Goal: Book appointment/travel/reservation

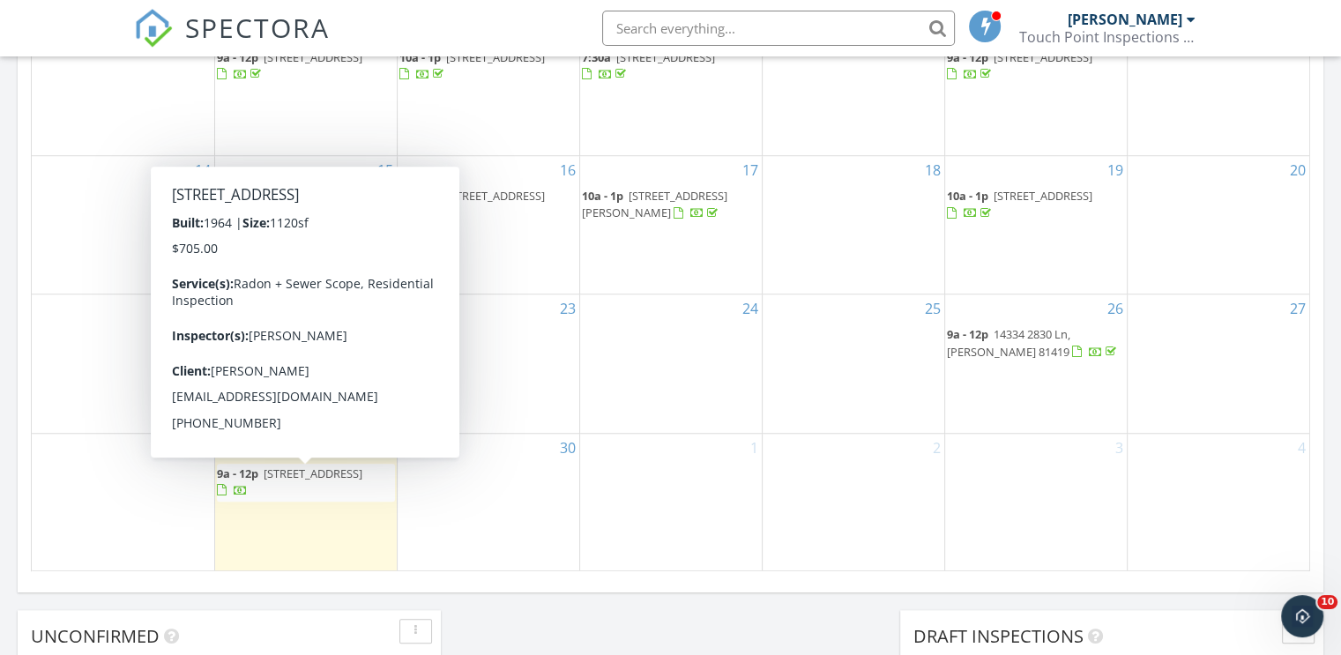
scroll to position [1631, 1367]
click at [452, 485] on div "30" at bounding box center [488, 502] width 182 height 137
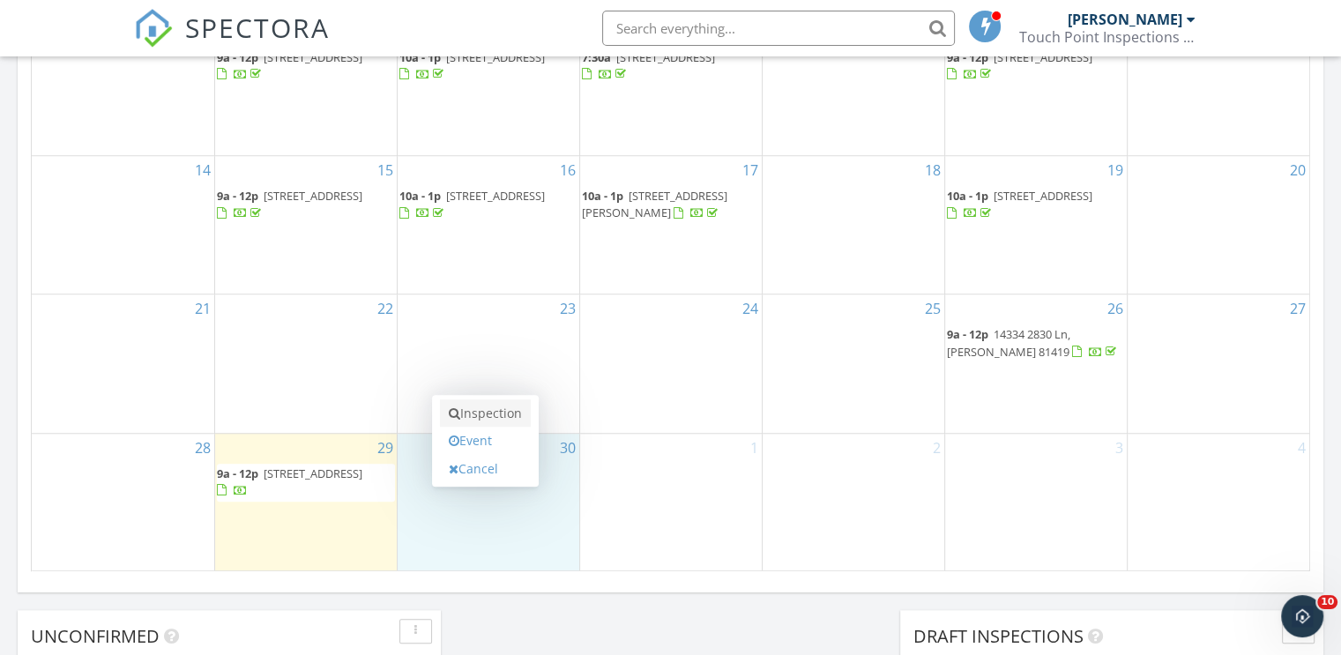
click at [476, 416] on link "Inspection" at bounding box center [485, 413] width 91 height 28
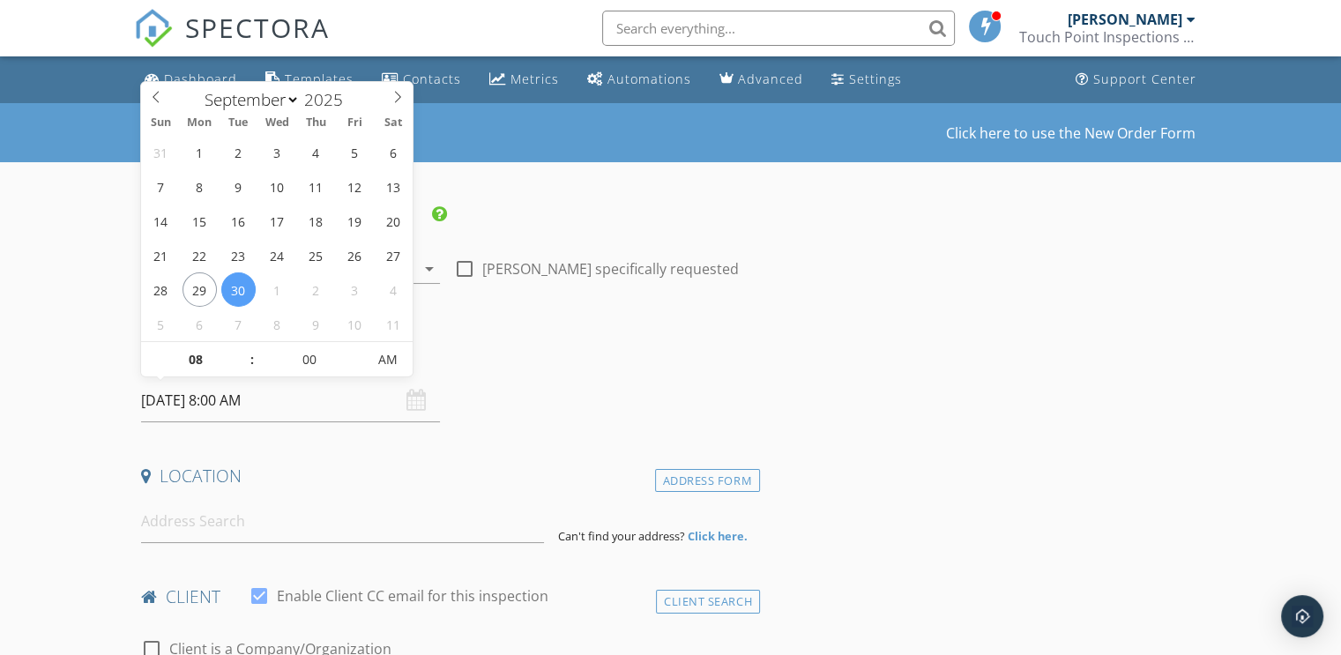
click at [227, 402] on input "09/30/2025 8:00 AM" at bounding box center [290, 400] width 299 height 43
type input "09"
type input "09/30/2025 9:00 AM"
click at [243, 350] on span at bounding box center [243, 351] width 12 height 18
type input "10"
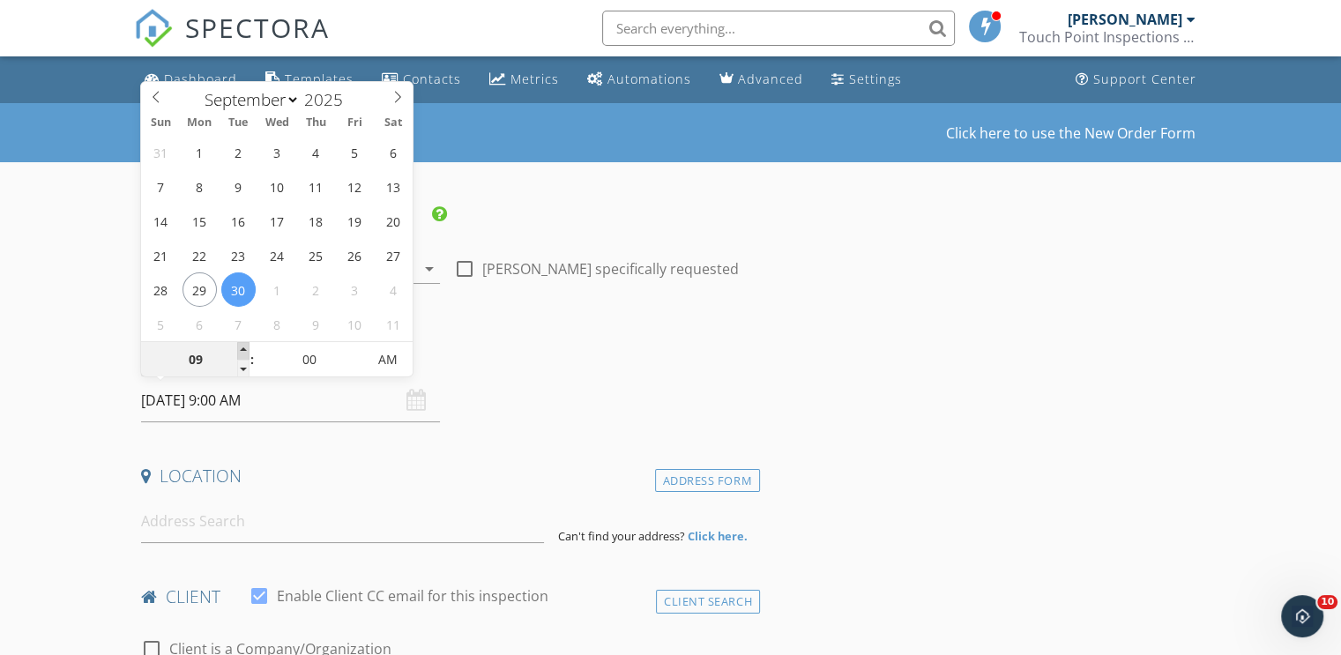
type input "09/30/2025 10:00 AM"
click at [243, 350] on span at bounding box center [243, 351] width 12 height 18
type input "11"
type input "09/30/2025 11:00 AM"
click at [243, 350] on span at bounding box center [243, 351] width 12 height 18
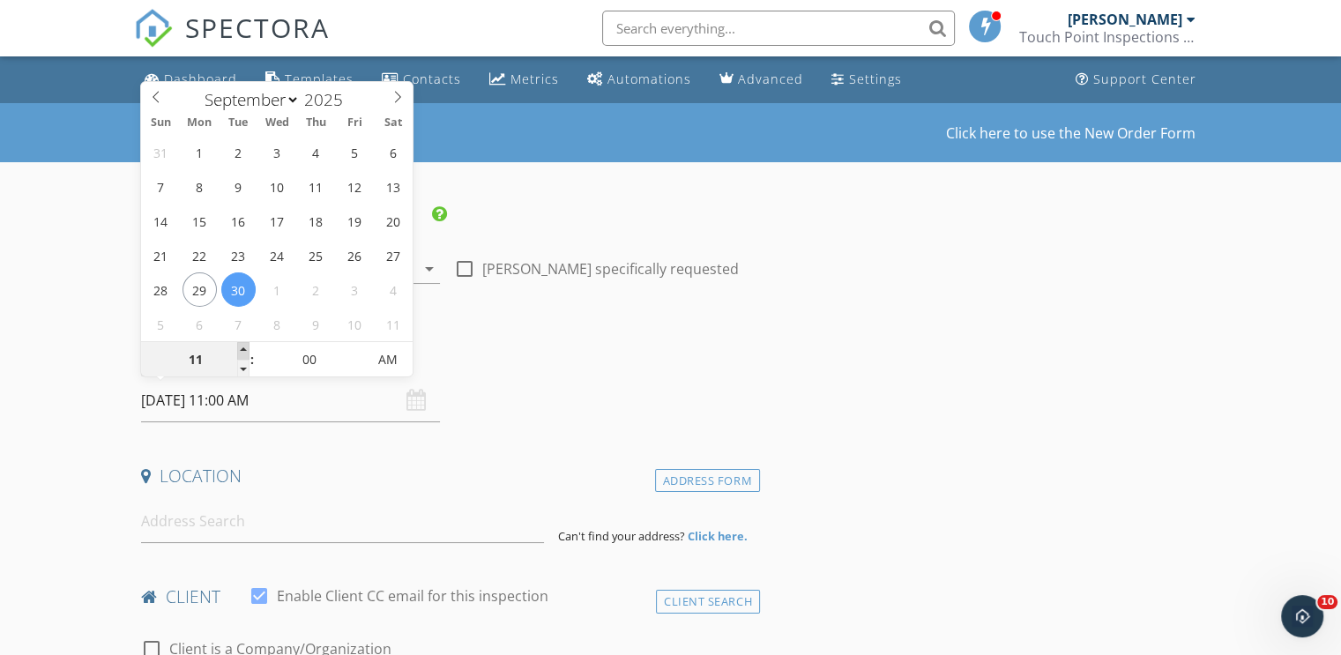
type input "12"
type input "[DATE] 12:00 PM"
click at [243, 350] on span at bounding box center [243, 351] width 12 height 18
click at [182, 529] on input at bounding box center [342, 521] width 403 height 43
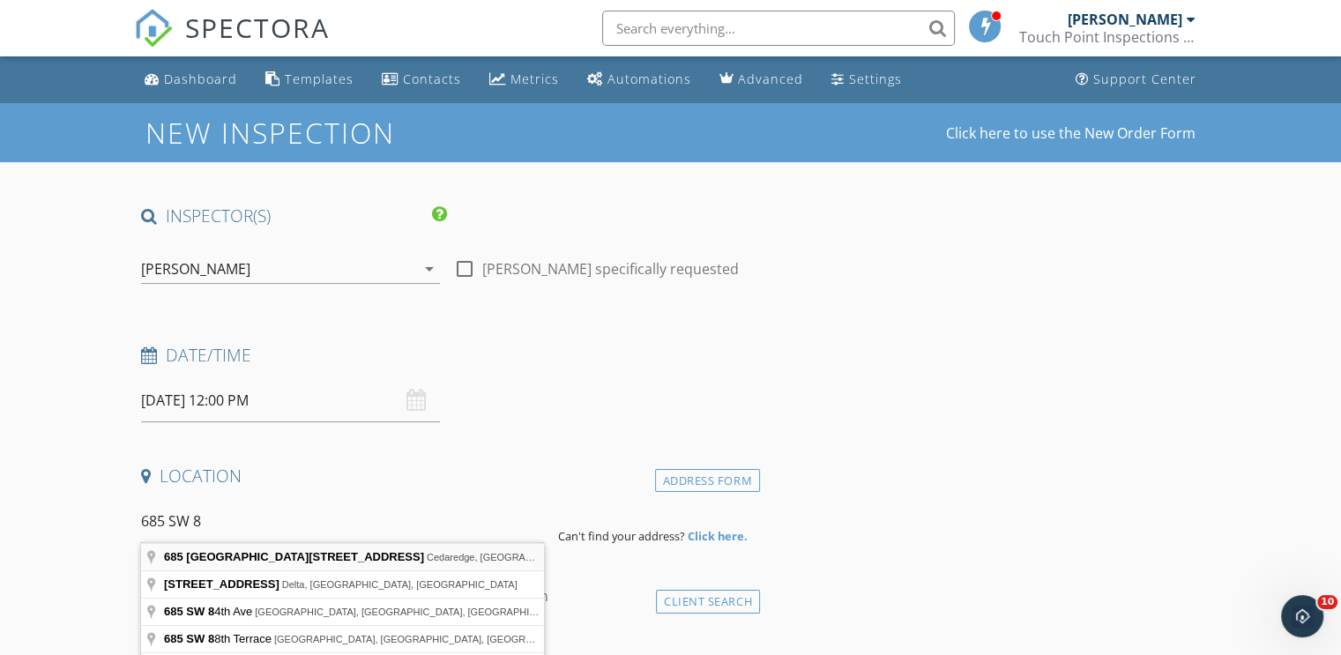
type input "685 Southwest 8 Avenue, Cedaredge, CO, USA"
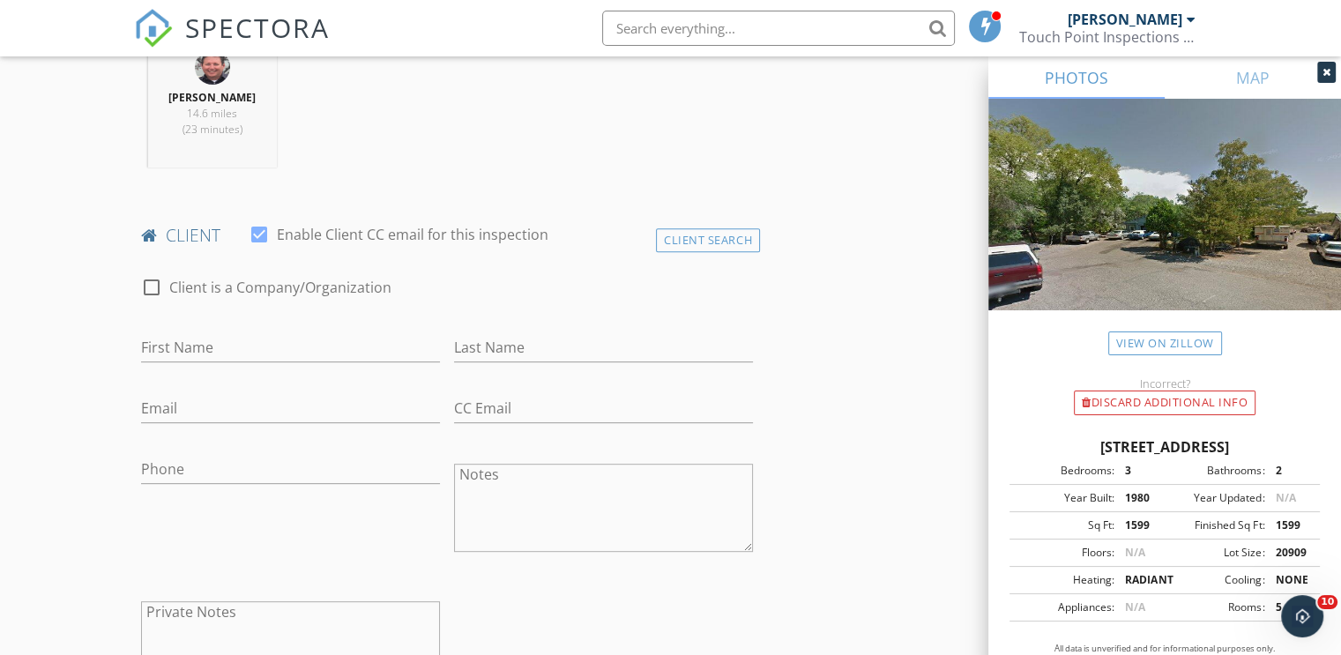
scroll to position [793, 0]
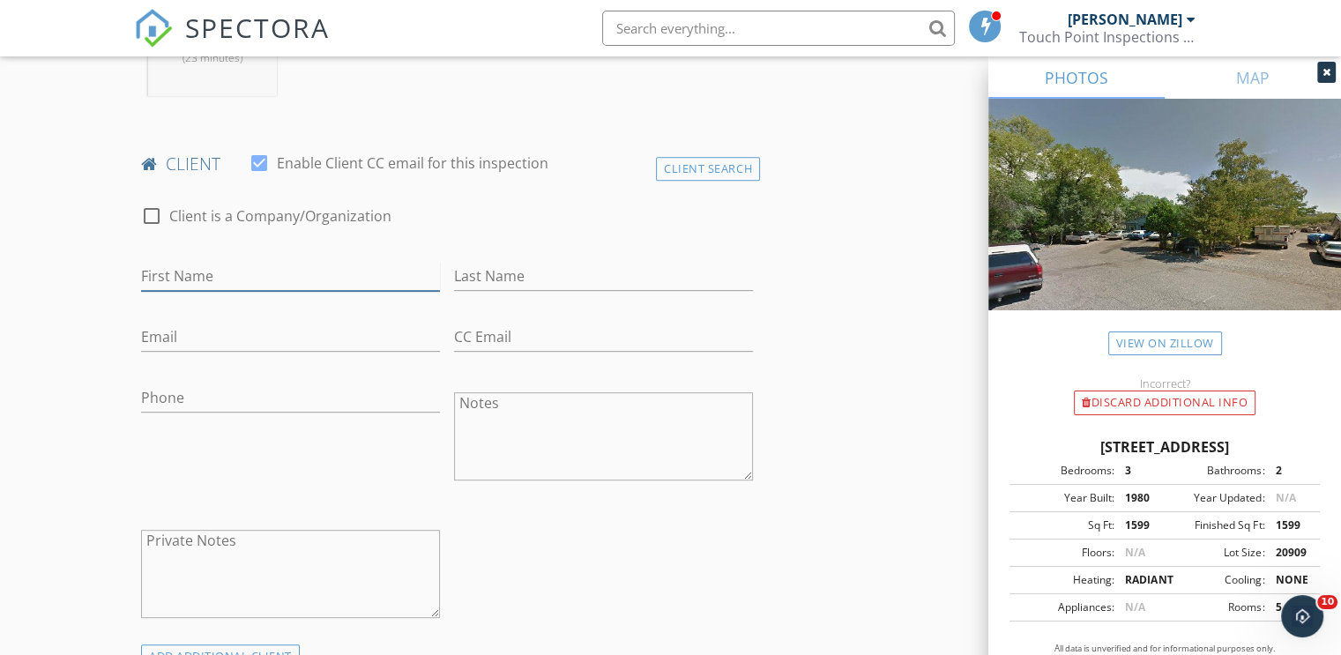
click at [159, 272] on input "First Name" at bounding box center [290, 276] width 299 height 29
type input "[PERSON_NAME]"
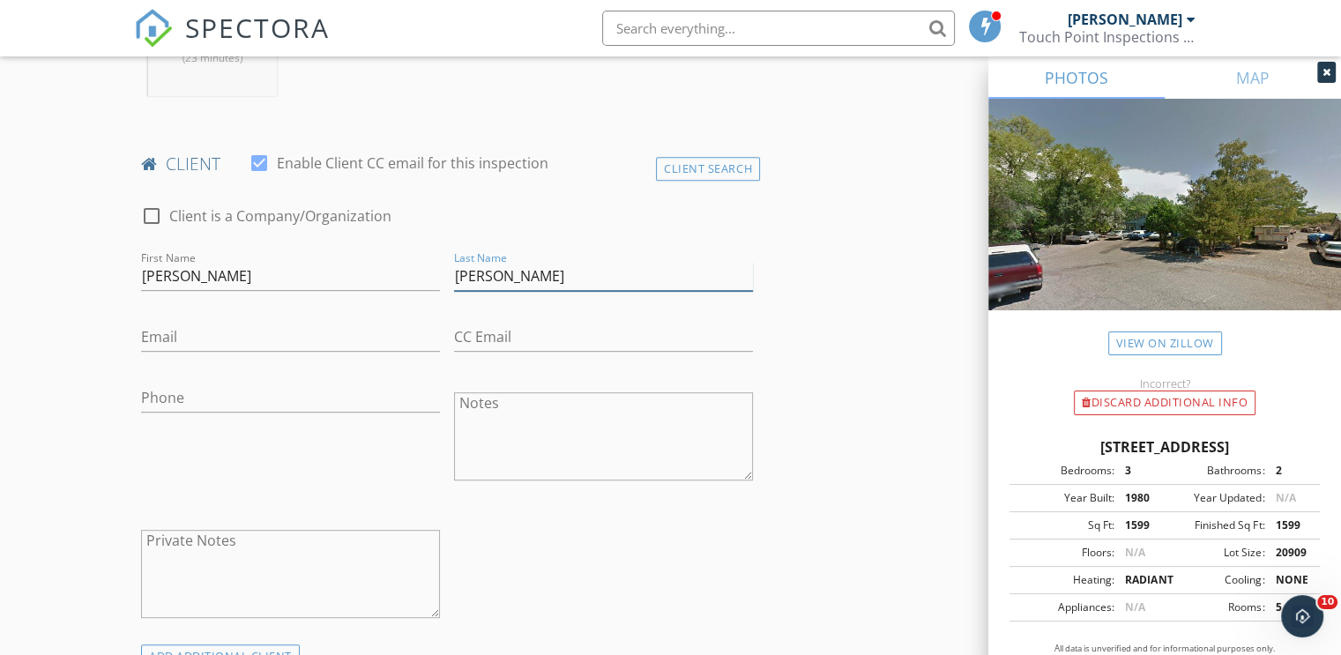
type input "[PERSON_NAME]"
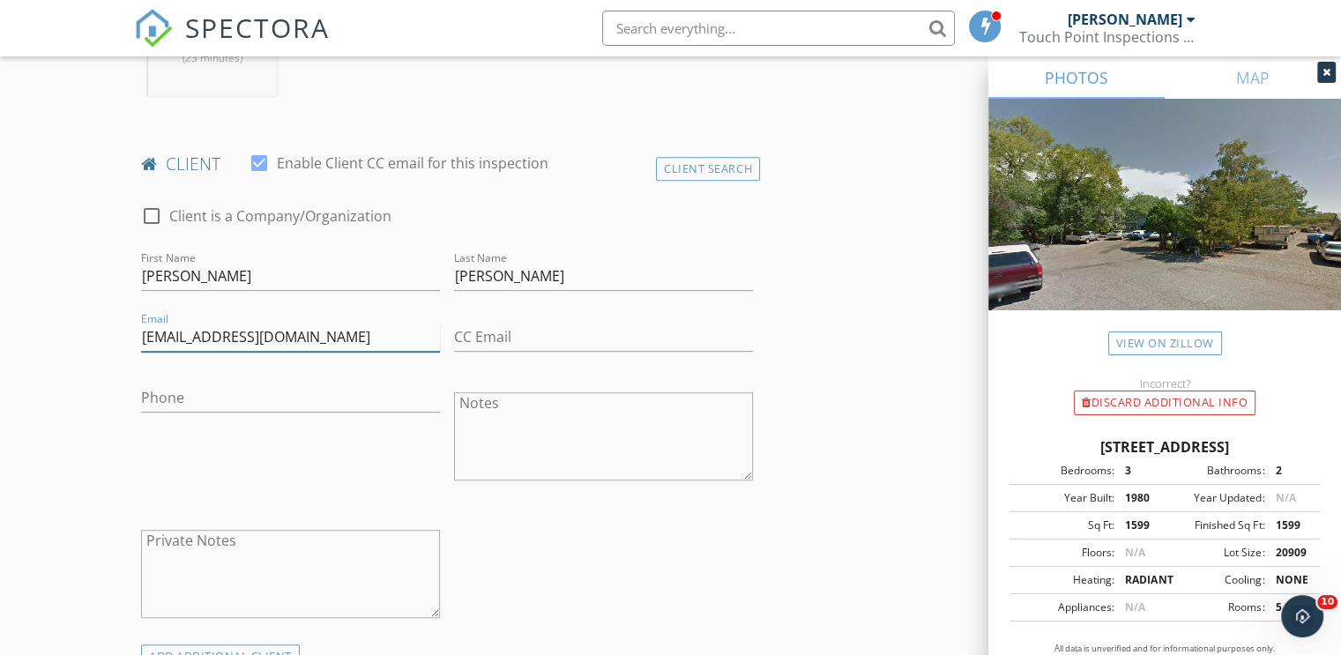
type input "[EMAIL_ADDRESS][DOMAIN_NAME]"
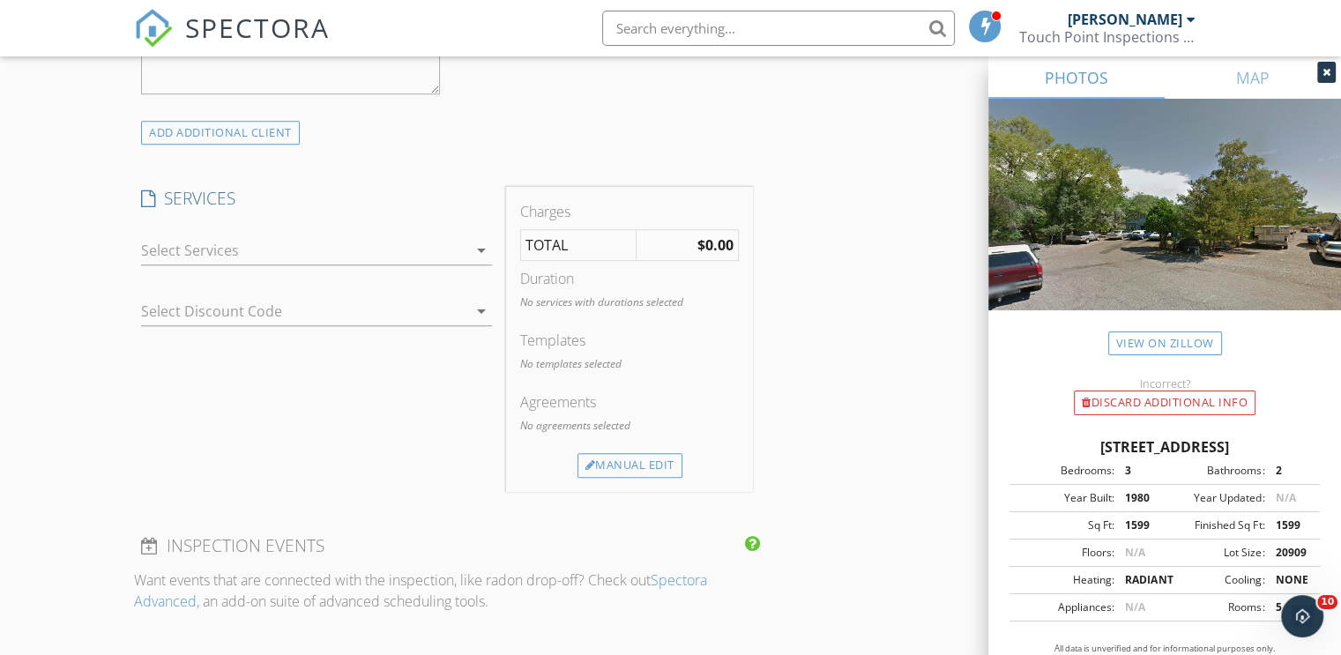
scroll to position [1322, 0]
type input "[PHONE_NUMBER]"
click at [157, 231] on div at bounding box center [304, 245] width 326 height 28
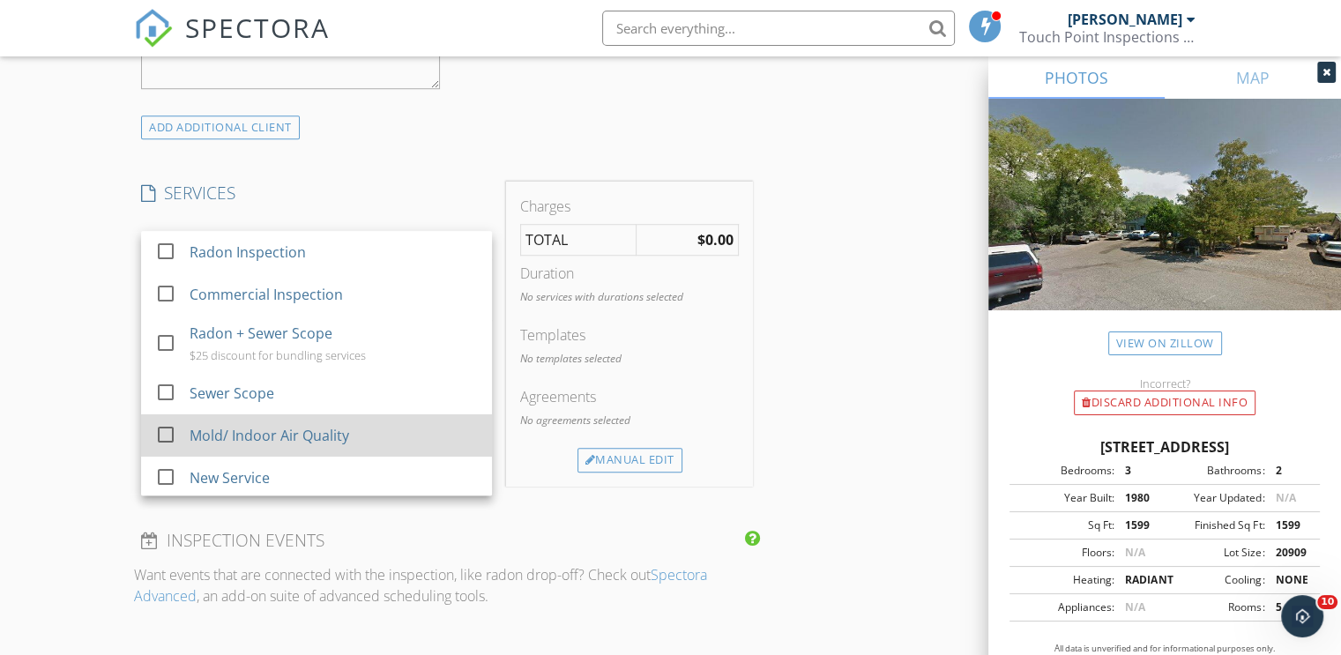
scroll to position [46, 0]
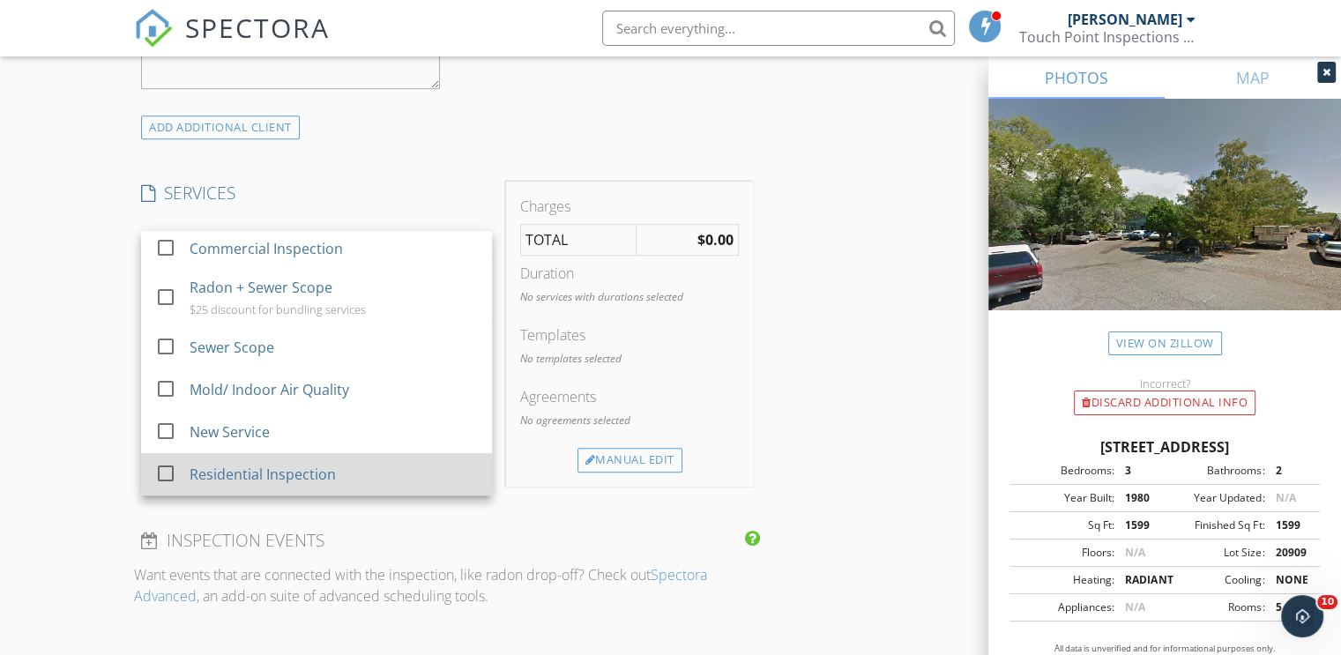
click at [162, 472] on div at bounding box center [166, 473] width 30 height 30
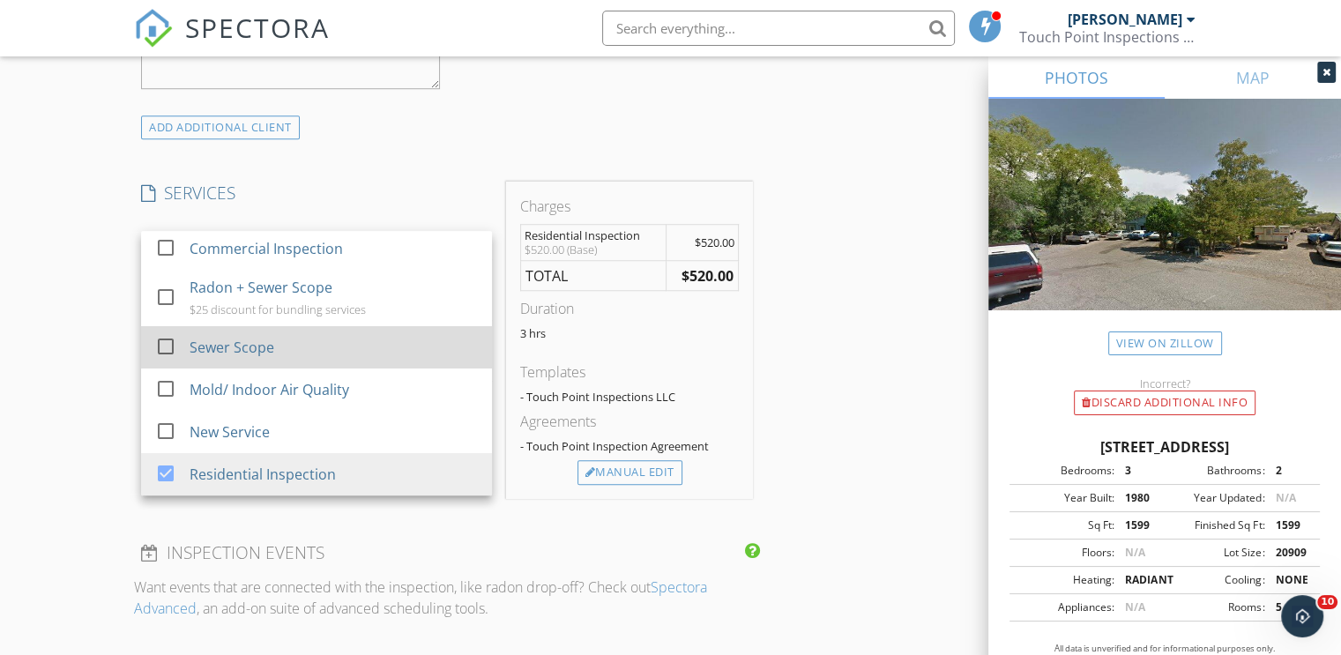
click at [161, 348] on div at bounding box center [166, 346] width 30 height 30
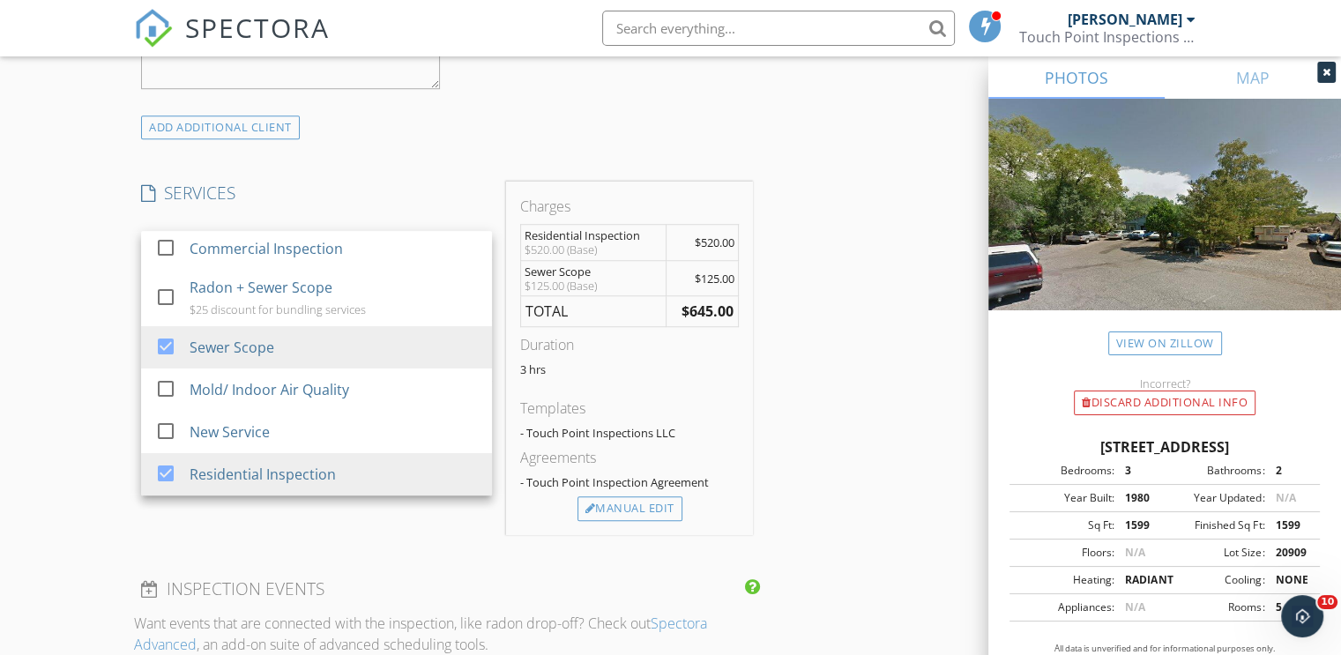
click at [130, 547] on div "New Inspection Click here to use the New Order Form INSPECTOR(S) check_box Kevi…" at bounding box center [670, 352] width 1341 height 3142
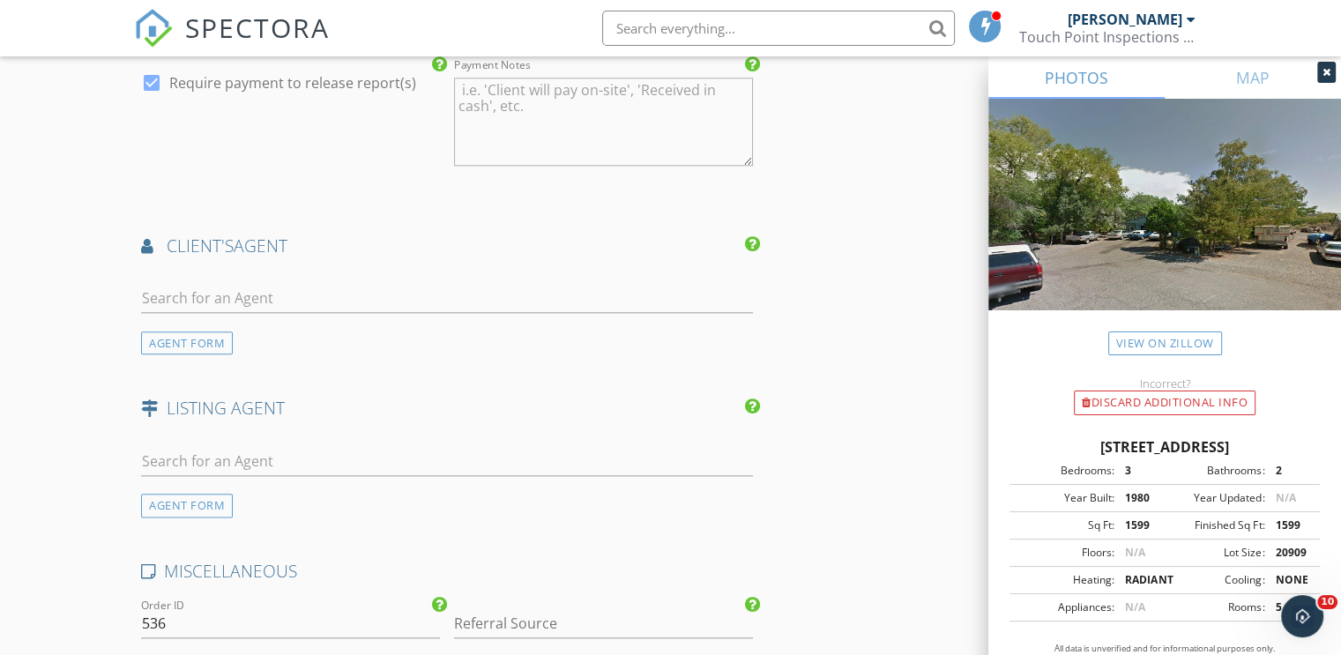
scroll to position [2027, 0]
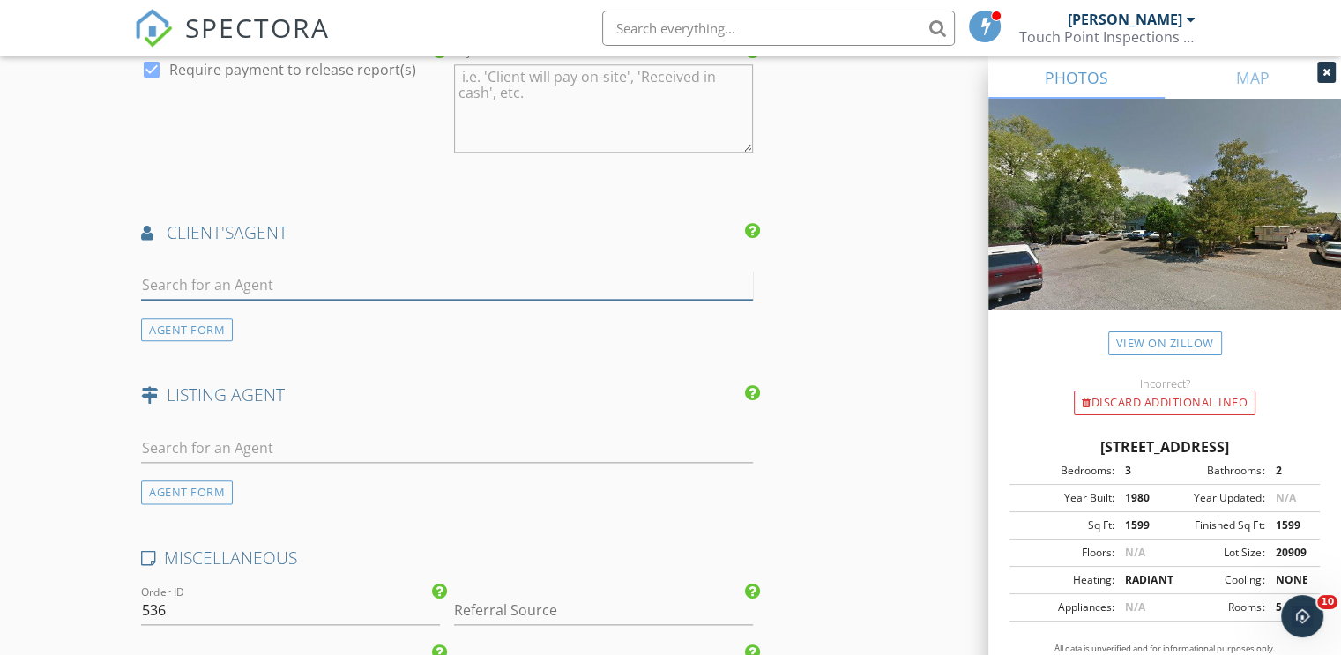
click at [168, 281] on input "text" at bounding box center [447, 285] width 612 height 29
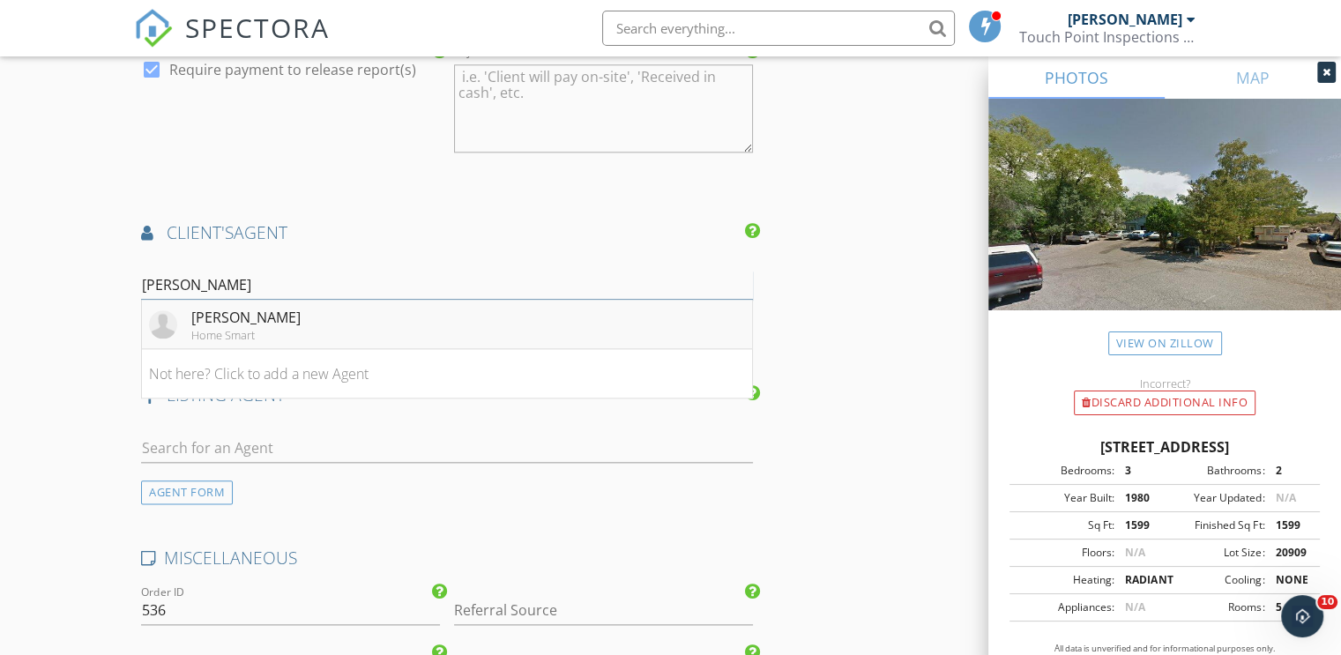
type input "Charlott"
click at [234, 309] on div "[PERSON_NAME]" at bounding box center [245, 317] width 109 height 21
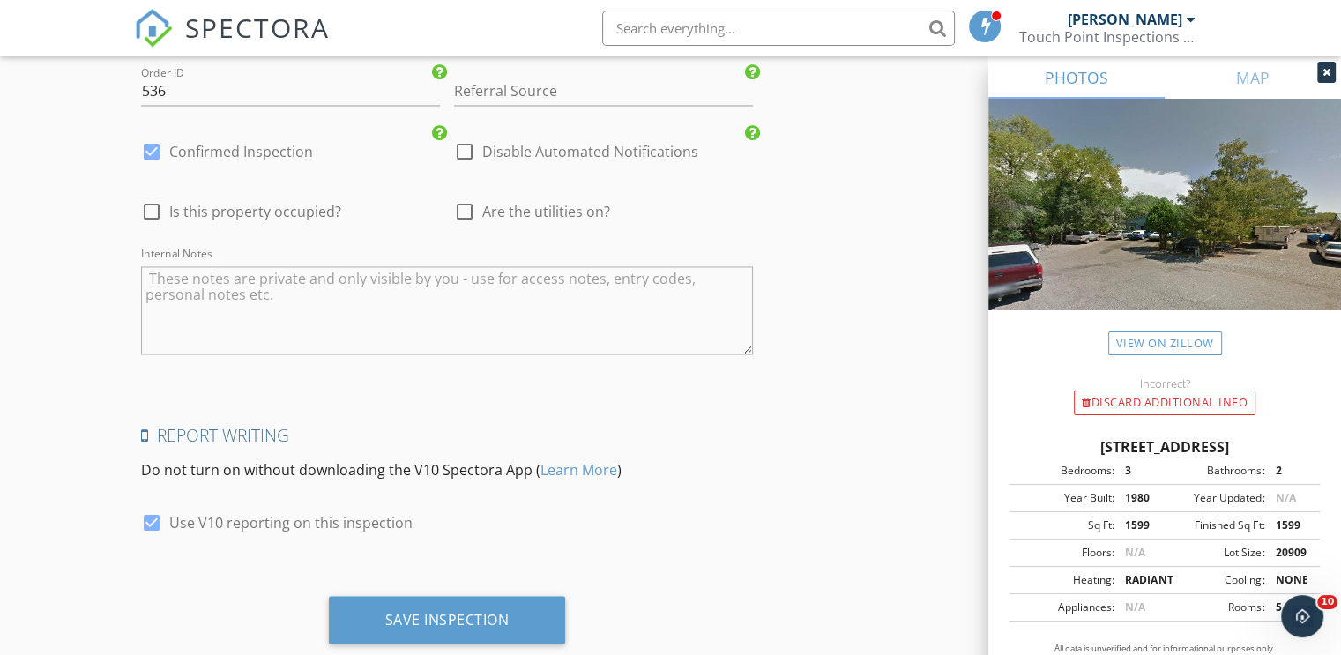
scroll to position [2986, 0]
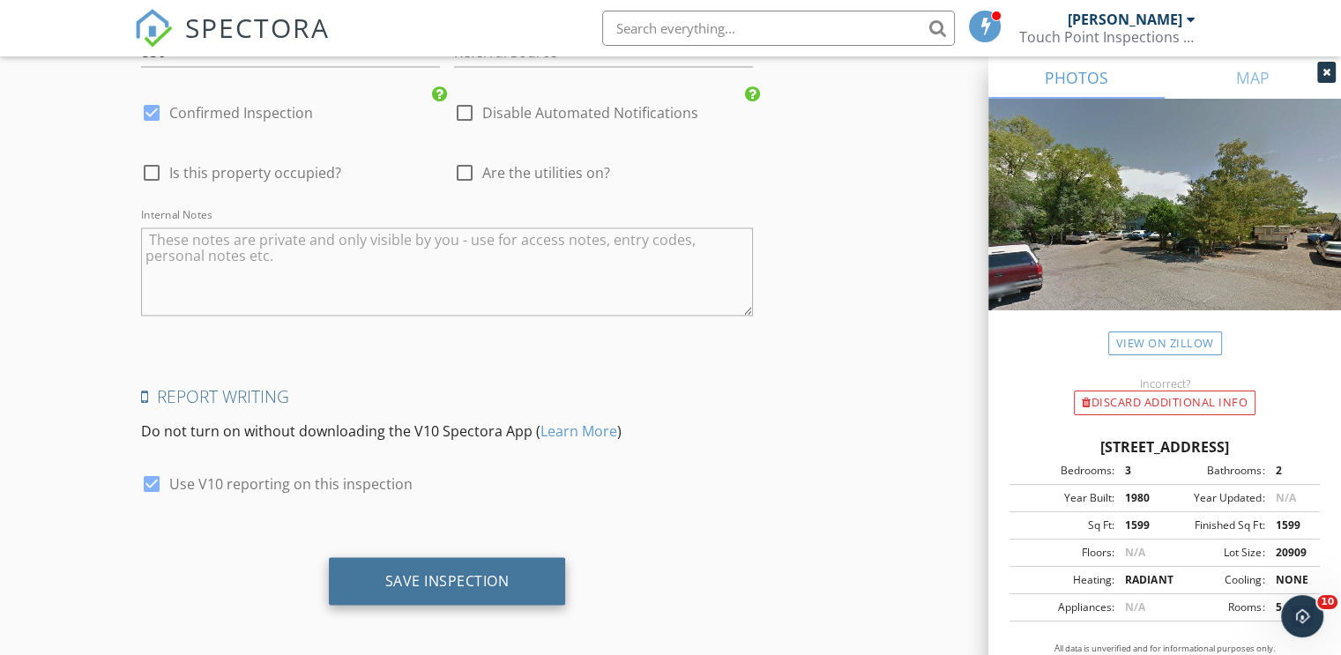
click at [373, 568] on div "Save Inspection" at bounding box center [447, 581] width 237 height 48
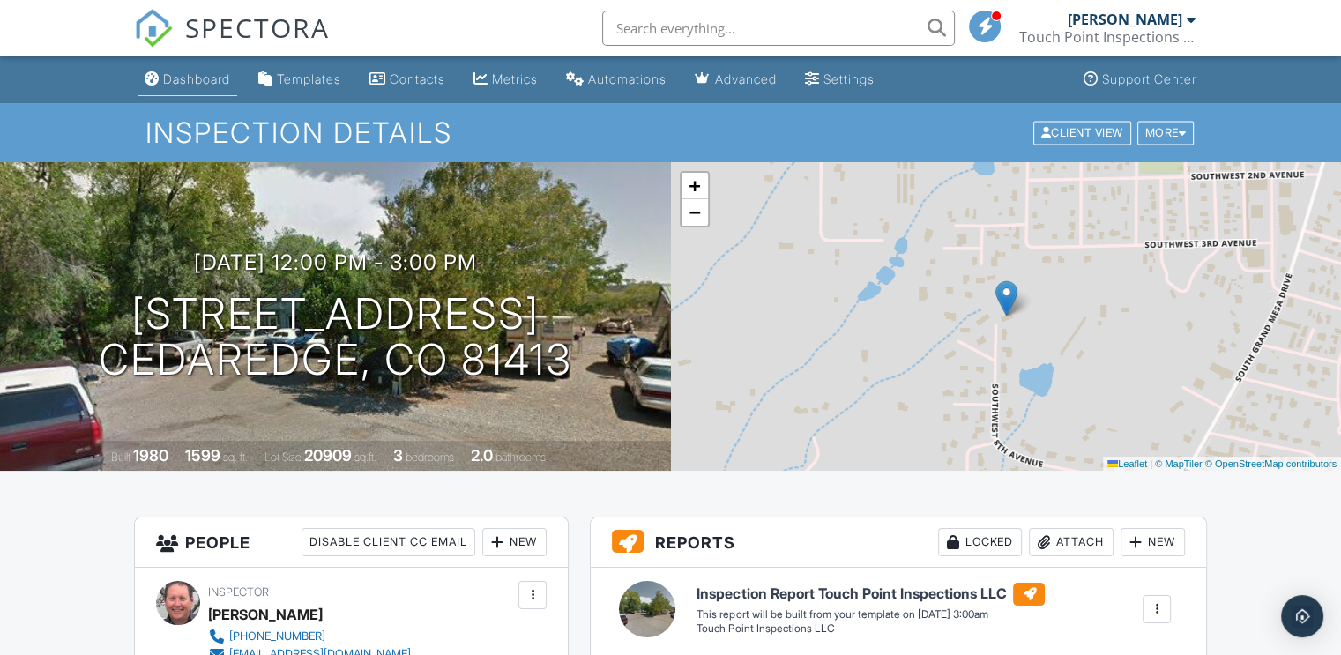
click at [209, 84] on div "Dashboard" at bounding box center [196, 78] width 67 height 15
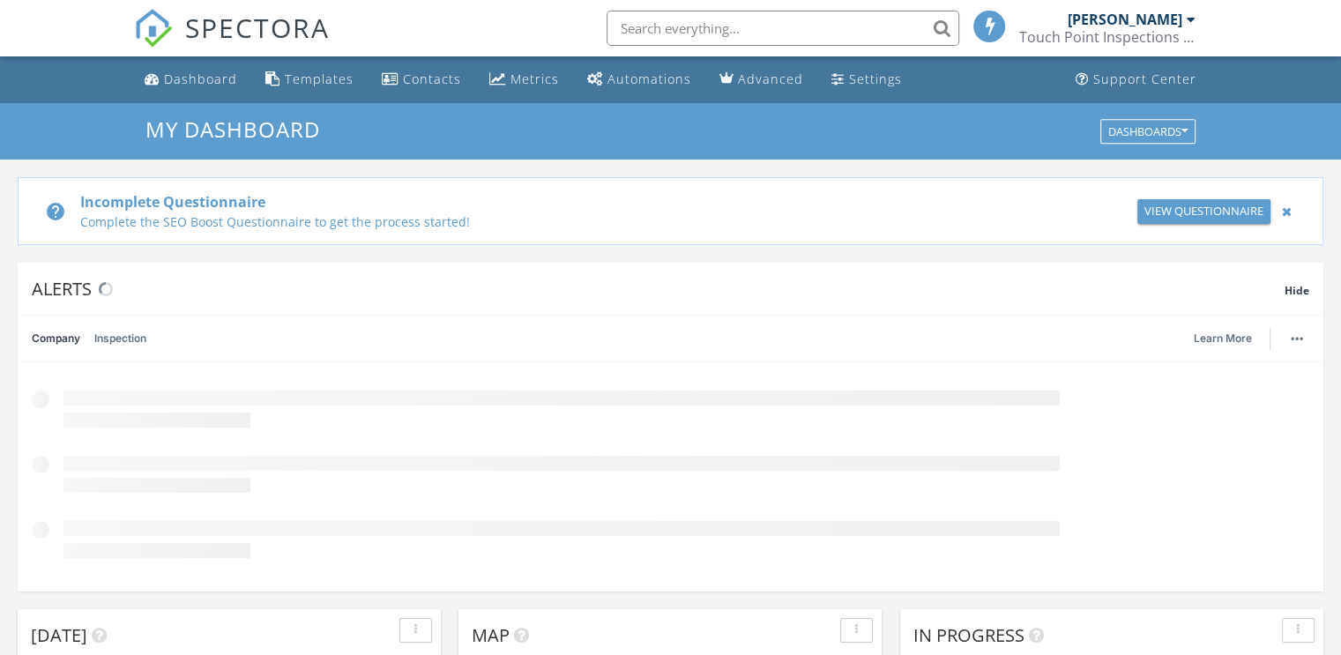
scroll to position [1631, 1367]
